Goal: Task Accomplishment & Management: Use online tool/utility

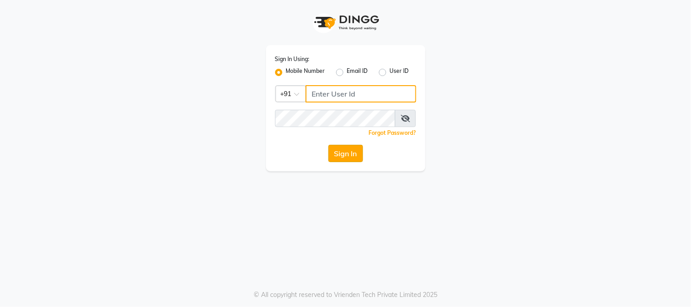
type input "8450977774"
click at [356, 149] on button "Sign In" at bounding box center [345, 153] width 35 height 17
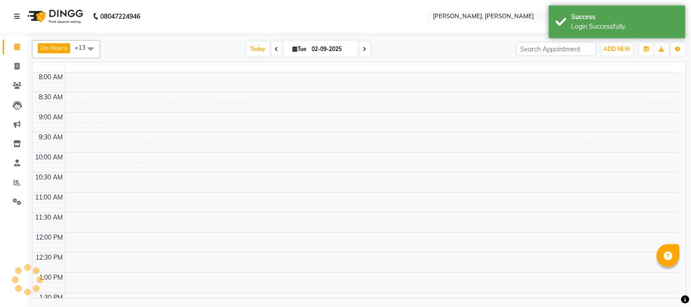
select select "en"
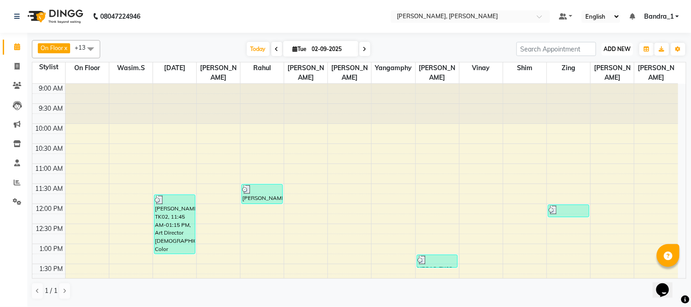
click at [610, 50] on span "ADD NEW" at bounding box center [617, 49] width 27 height 7
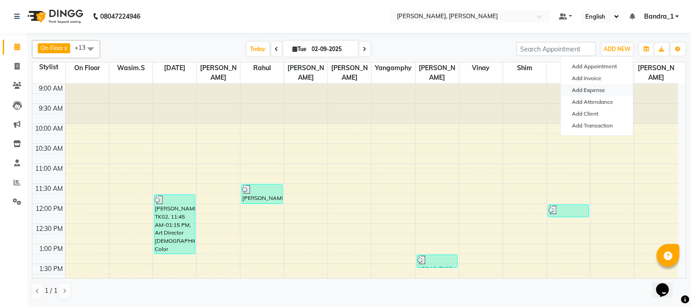
click at [581, 92] on link "Add Expense" at bounding box center [597, 90] width 72 height 12
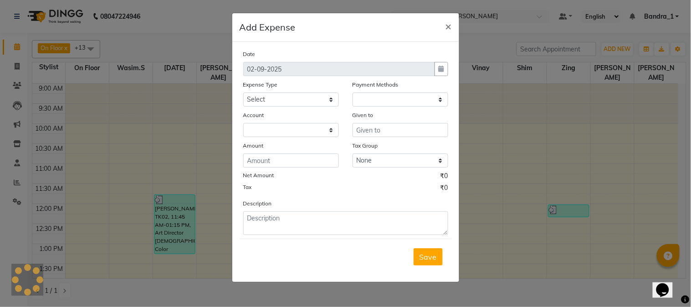
select select "1"
select select "2374"
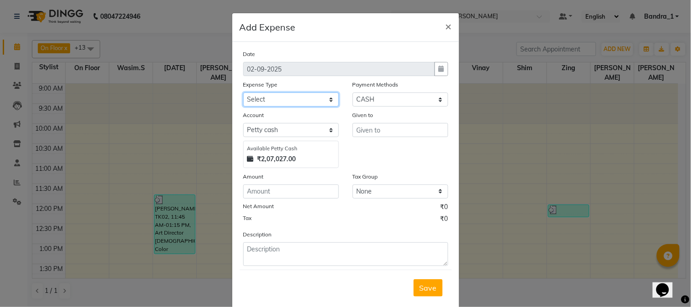
click at [324, 97] on select "Select Advance Salary Amazon B M C Cash transfer to bank Cash transfer to hub C…" at bounding box center [291, 99] width 96 height 14
select select "497"
click at [243, 92] on select "Select Advance Salary Amazon B M C Cash transfer to bank Cash transfer to hub C…" at bounding box center [291, 99] width 96 height 14
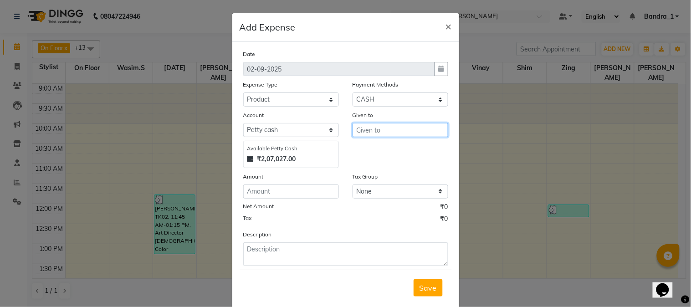
click at [411, 133] on input "text" at bounding box center [400, 130] width 96 height 14
type input "n"
type input "NEW BEAUTY POINT"
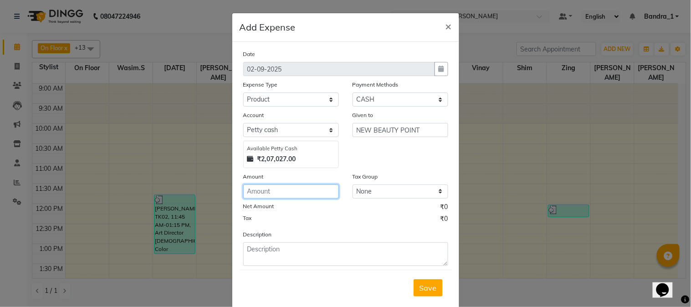
click at [248, 188] on input "number" at bounding box center [291, 191] width 96 height 14
type input "1200"
click at [357, 273] on div "Save" at bounding box center [345, 288] width 212 height 36
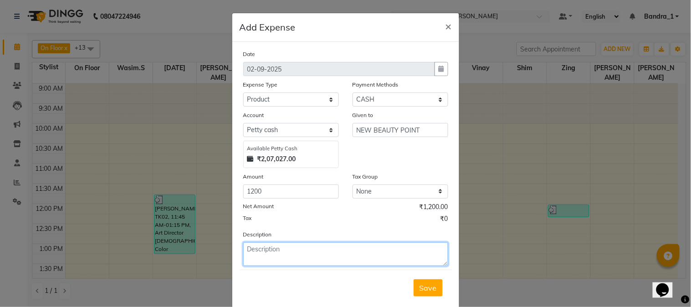
click at [363, 252] on textarea at bounding box center [345, 254] width 205 height 24
type textarea "3 COLOR TUBES ILLUMINA 6/16"
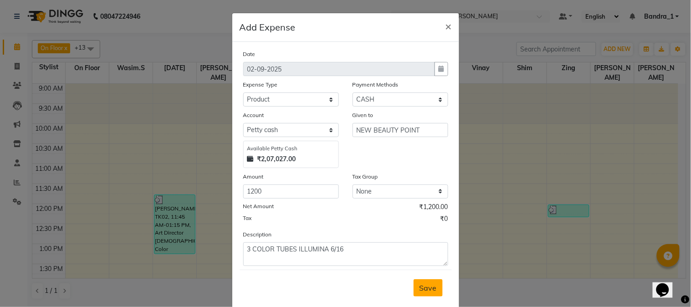
click at [425, 285] on span "Save" at bounding box center [427, 287] width 17 height 9
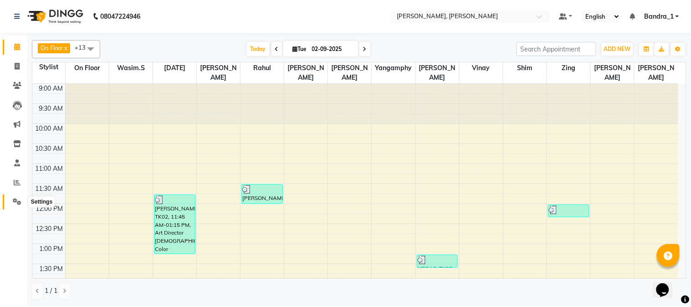
click at [15, 199] on icon at bounding box center [17, 201] width 9 height 7
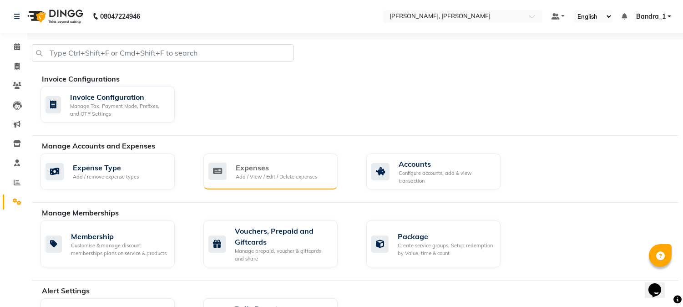
click at [241, 168] on div "Expenses" at bounding box center [277, 167] width 82 height 11
